Goal: Find specific page/section: Find specific page/section

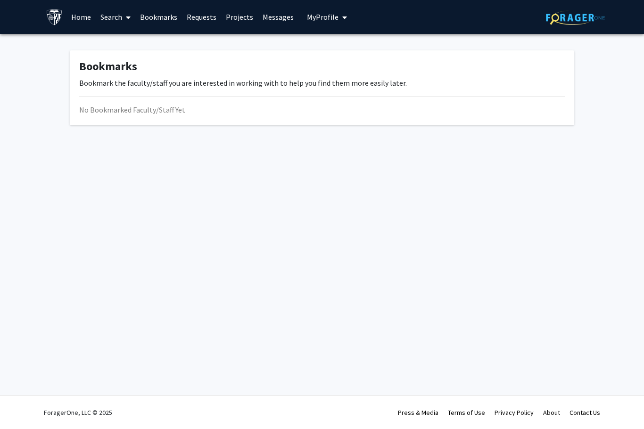
click at [120, 21] on link "Search" at bounding box center [116, 16] width 40 height 33
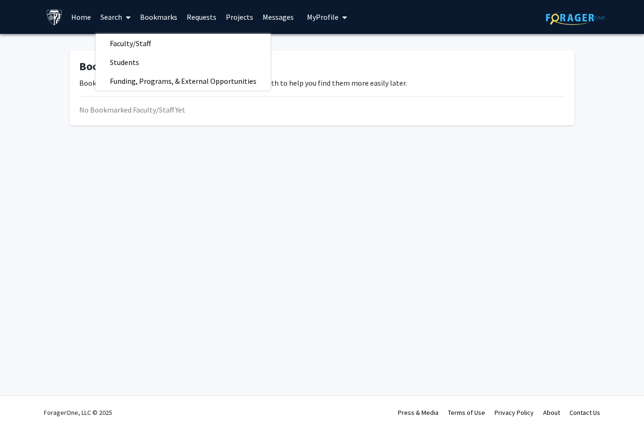
click at [123, 41] on span "Faculty/Staff" at bounding box center [130, 43] width 69 height 19
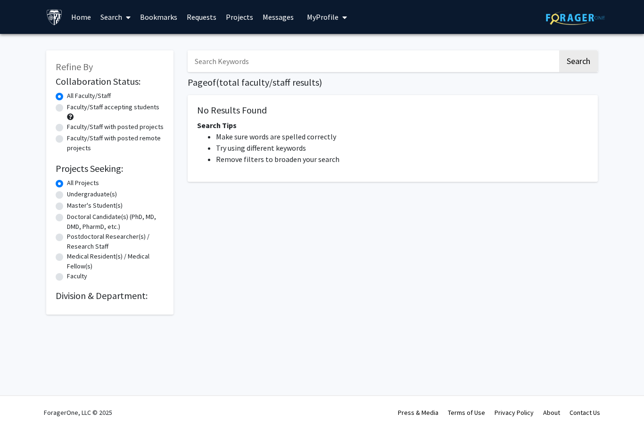
click at [128, 18] on icon at bounding box center [128, 18] width 5 height 8
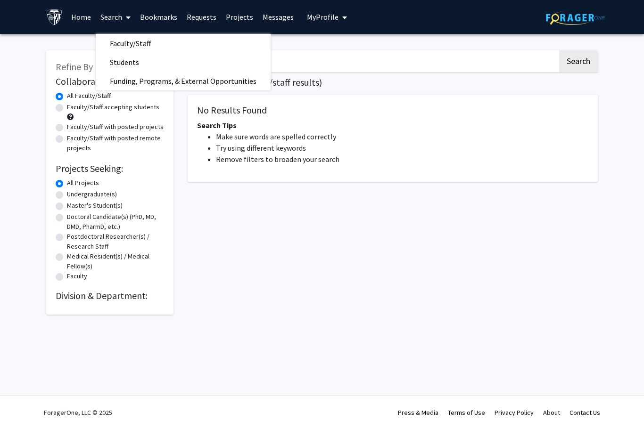
click at [137, 76] on span "Funding, Programs, & External Opportunities" at bounding box center [183, 81] width 175 height 19
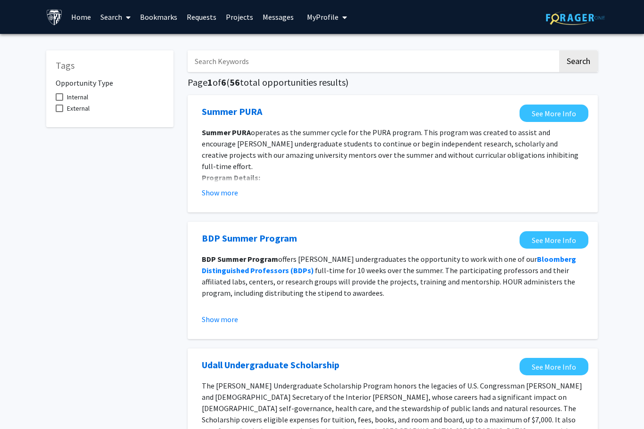
click at [78, 15] on link "Home" at bounding box center [80, 16] width 29 height 33
